Goal: Task Accomplishment & Management: Manage account settings

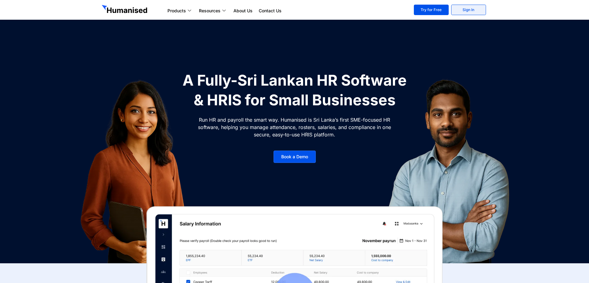
click at [476, 11] on link "Sign In" at bounding box center [468, 10] width 35 height 10
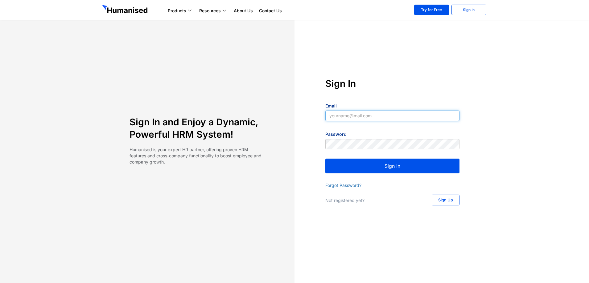
type input "yapa2009@yahoo.com"
click at [389, 165] on button "Sign In" at bounding box center [392, 166] width 134 height 15
